Goal: Use online tool/utility: Utilize a website feature to perform a specific function

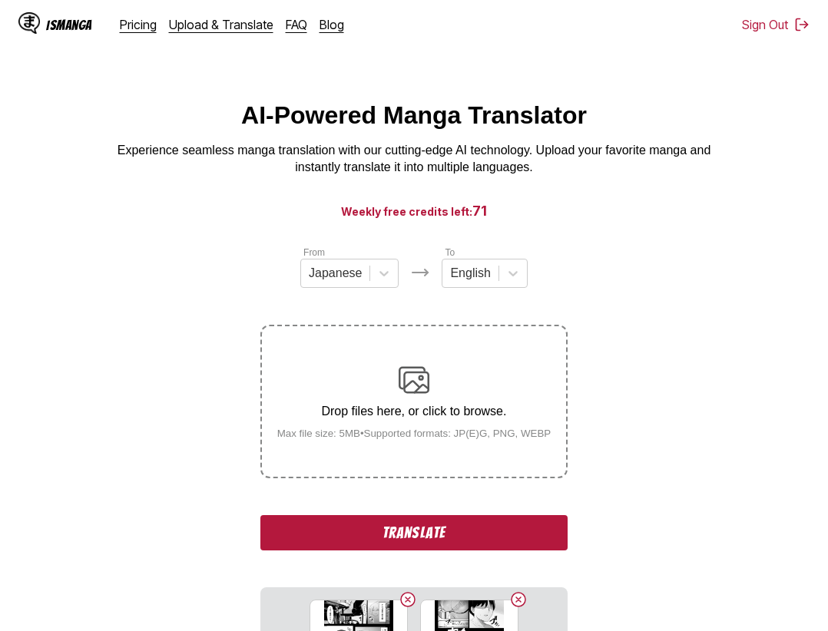
click at [438, 528] on button "Translate" at bounding box center [413, 532] width 307 height 35
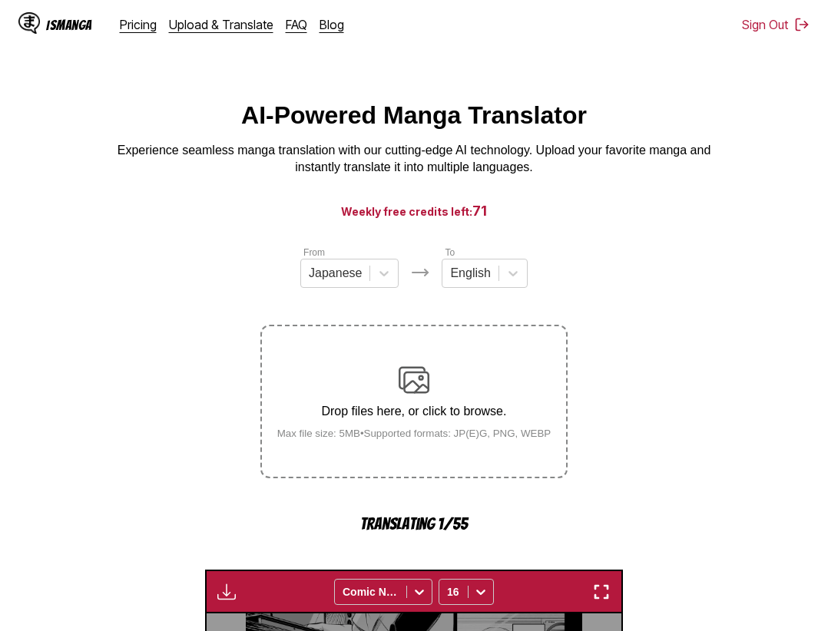
scroll to position [478, 0]
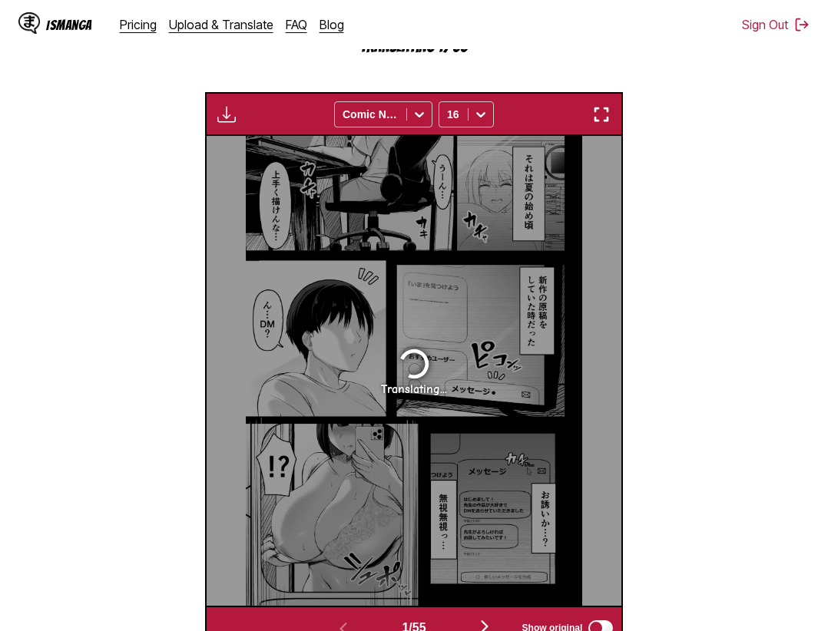
click at [760, 505] on section "From Japanese To English Drop files here, or click to browse. Max file size: 5M…" at bounding box center [413, 208] width 803 height 883
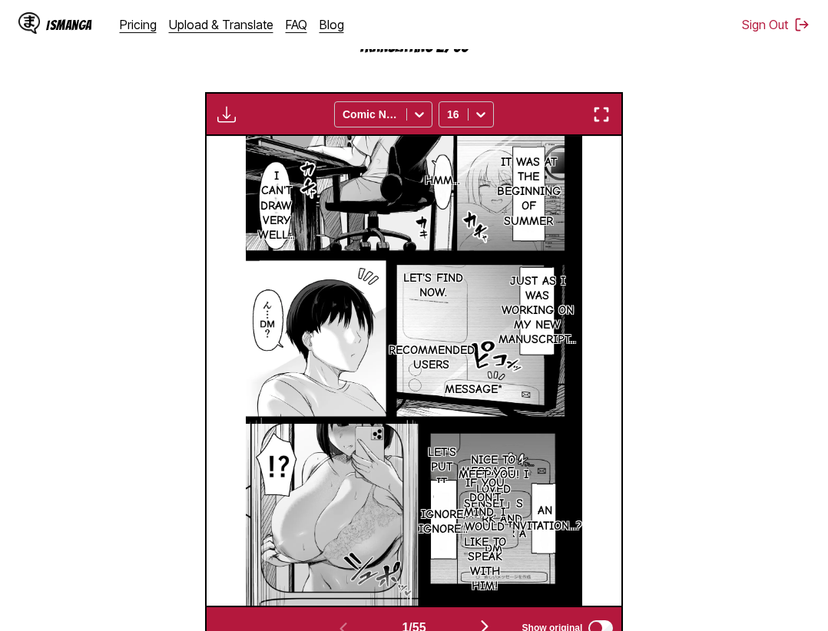
scroll to position [86, 0]
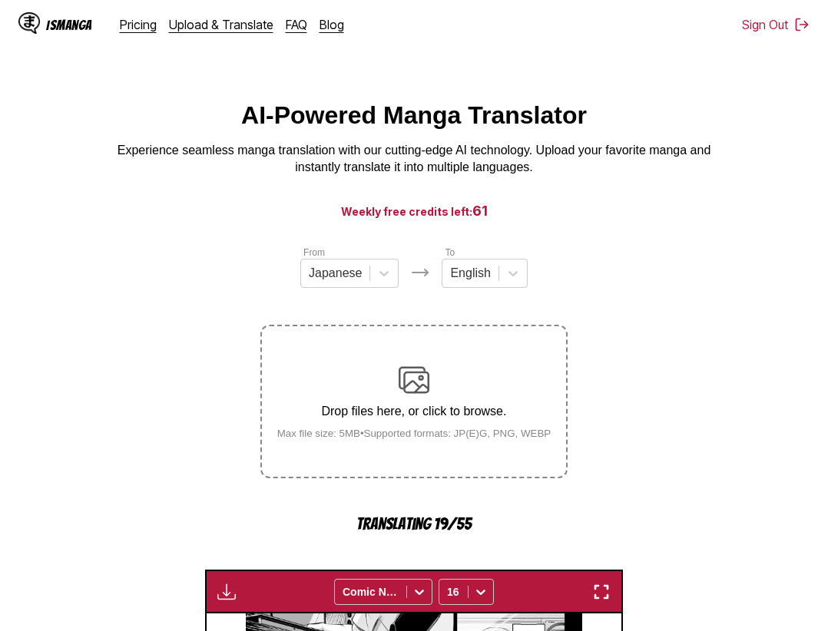
scroll to position [86, 0]
